Goal: Navigation & Orientation: Find specific page/section

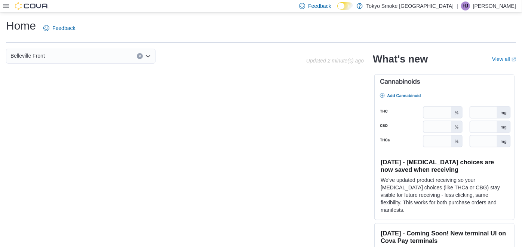
click at [493, 7] on p "Haley Johnson" at bounding box center [494, 5] width 43 height 9
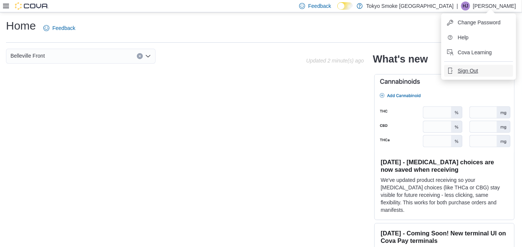
click at [484, 67] on button "Sign Out" at bounding box center [478, 71] width 69 height 12
